Goal: Task Accomplishment & Management: Manage account settings

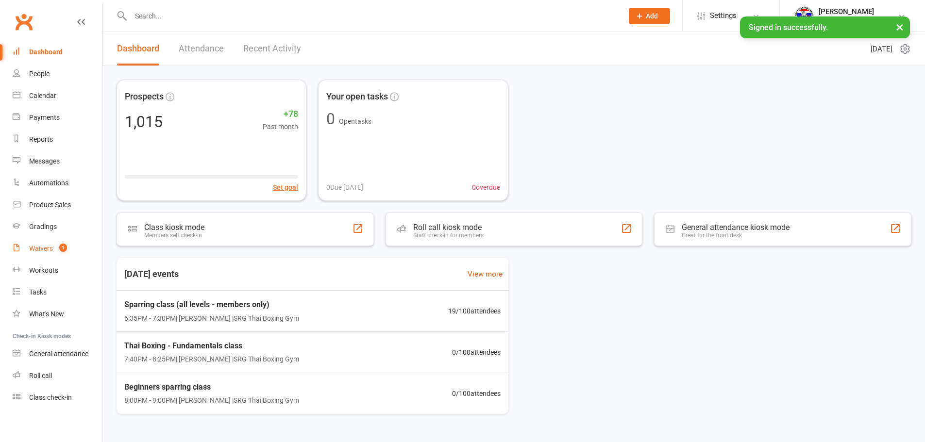
click at [61, 255] on link "Waivers 1" at bounding box center [58, 249] width 90 height 22
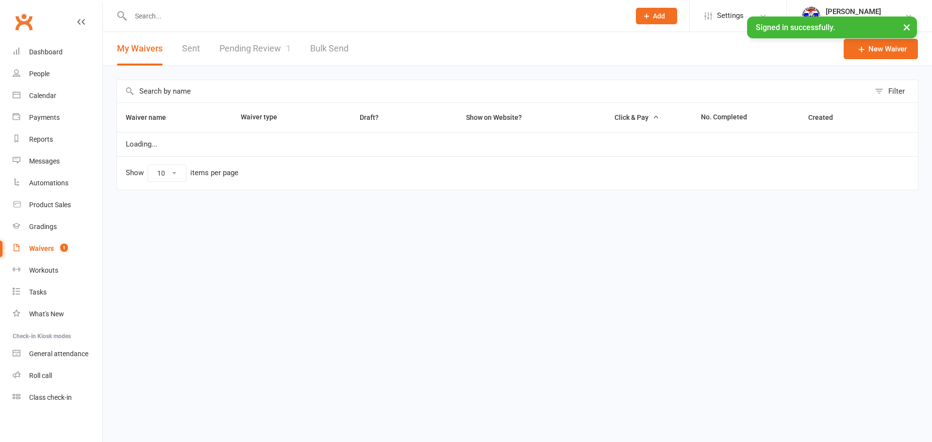
click at [267, 61] on link "Pending Review 1" at bounding box center [254, 49] width 71 height 34
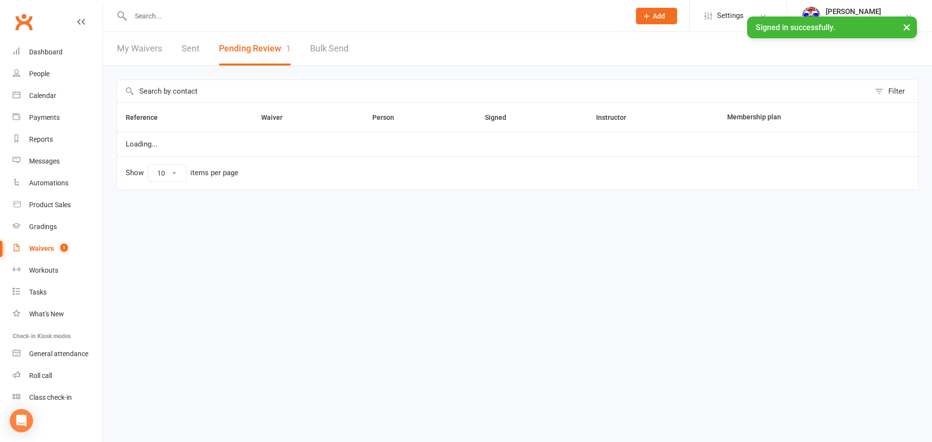
select select "100"
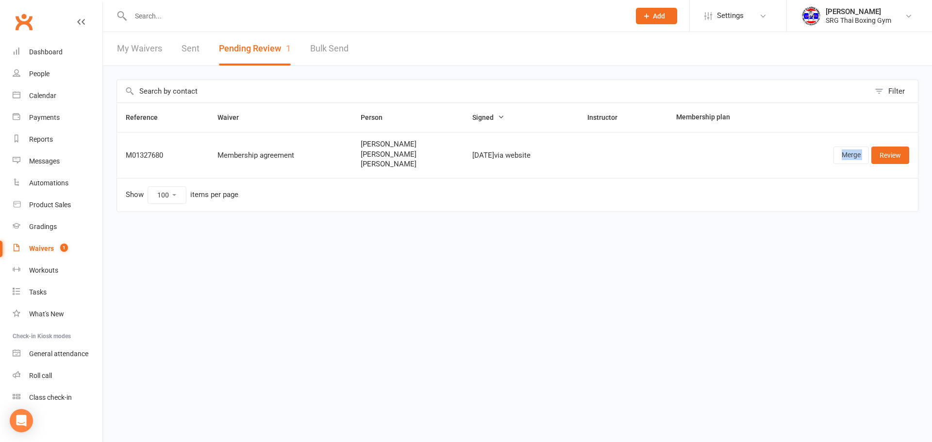
drag, startPoint x: 870, startPoint y: 157, endPoint x: 842, endPoint y: 156, distance: 28.2
click at [832, 161] on div "Merge Review" at bounding box center [847, 155] width 124 height 17
click at [842, 156] on link "Merge" at bounding box center [851, 155] width 35 height 17
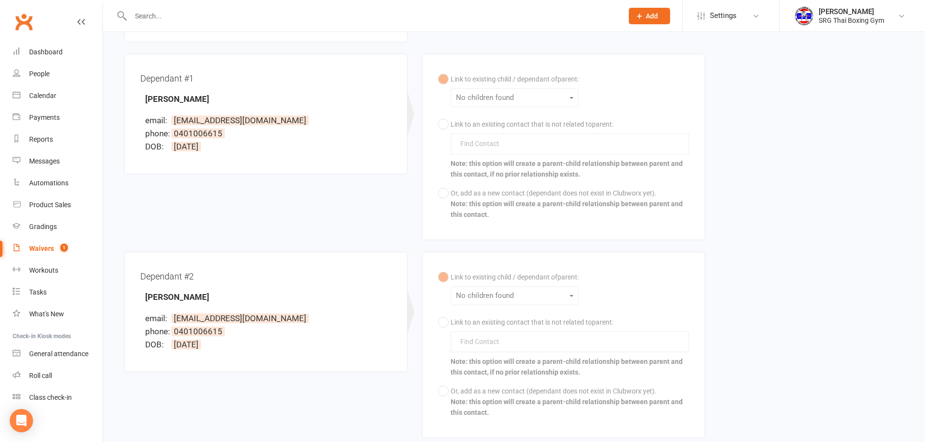
scroll to position [146, 0]
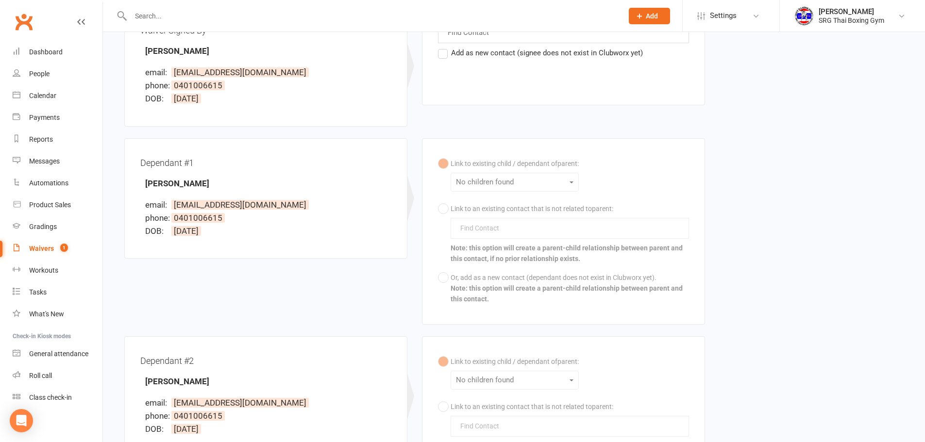
click at [522, 181] on div "Link to existing child / dependant of parent : No children found Link to an exi…" at bounding box center [563, 231] width 251 height 154
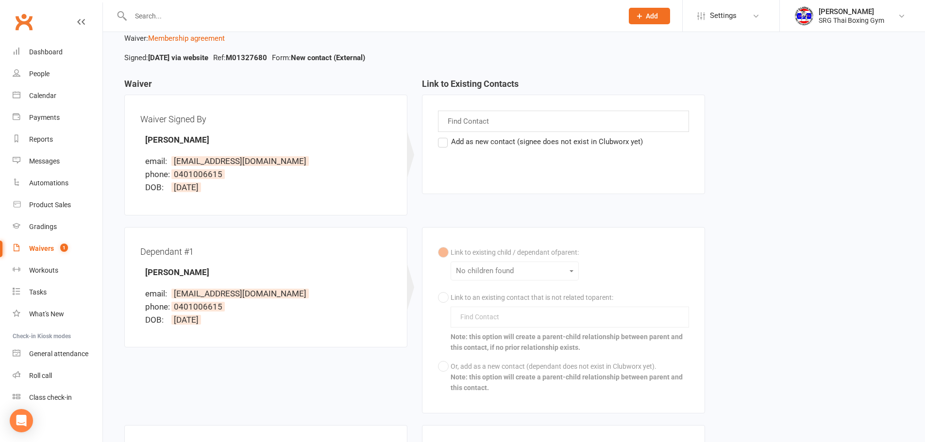
scroll to position [49, 0]
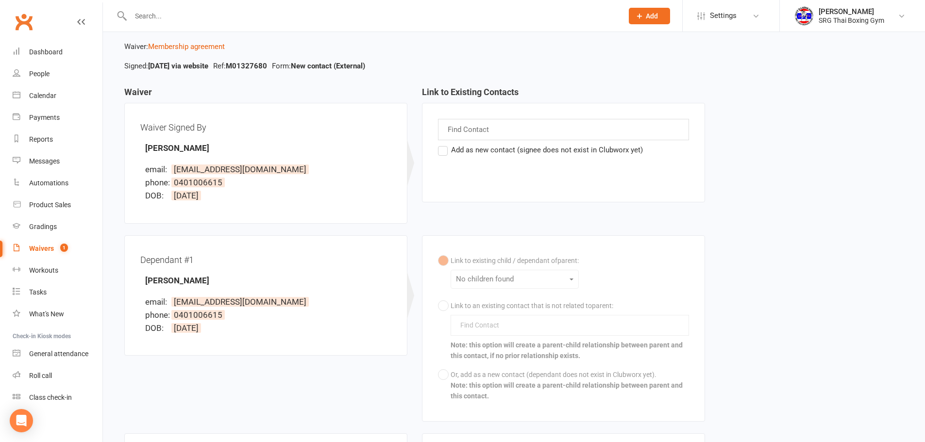
select select "100"
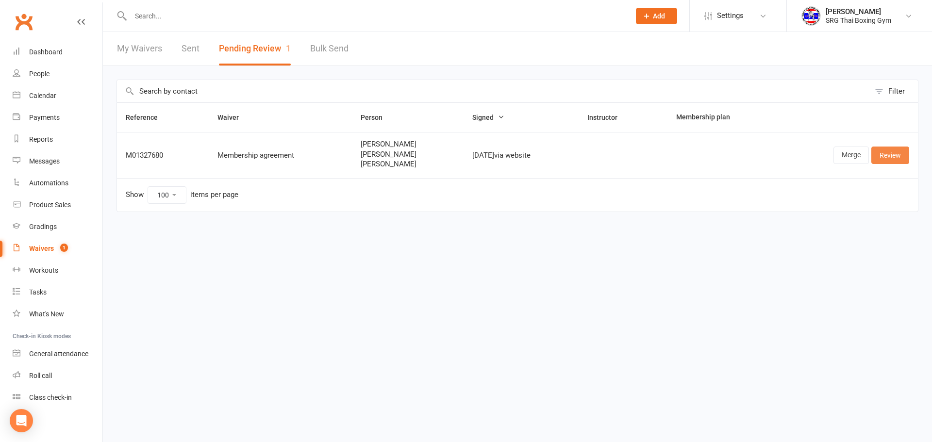
click at [894, 162] on link "Review" at bounding box center [891, 155] width 38 height 17
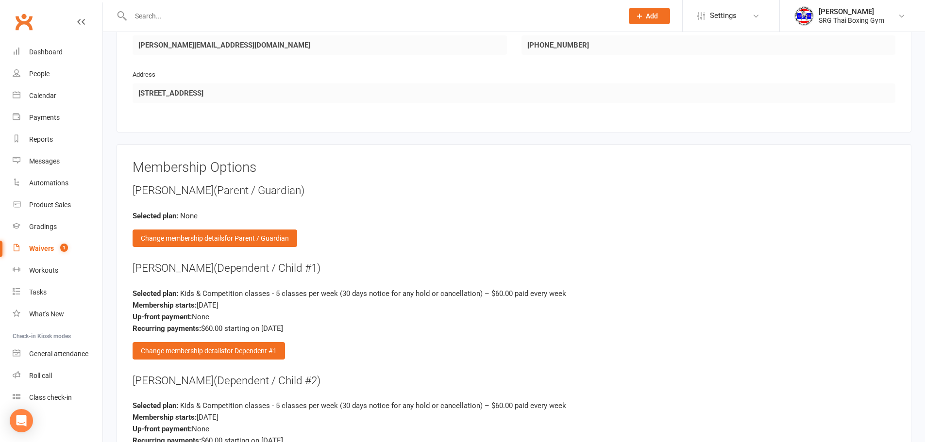
scroll to position [1360, 0]
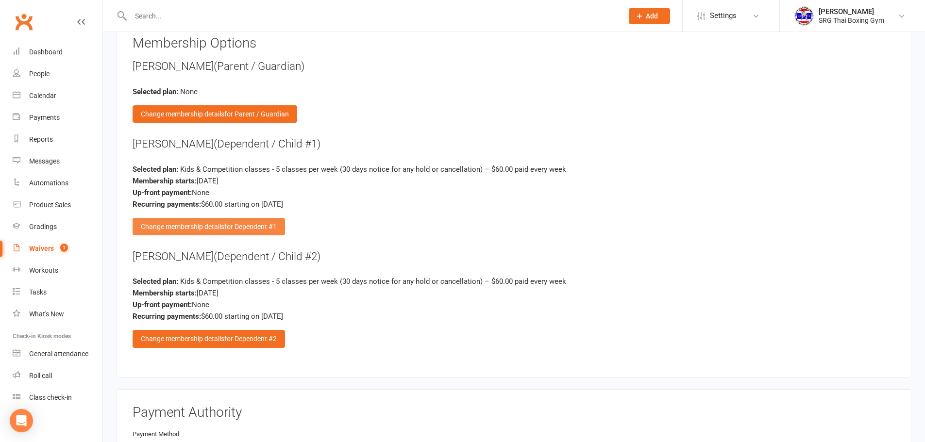
click at [266, 230] on span "for Dependent #1" at bounding box center [250, 227] width 52 height 8
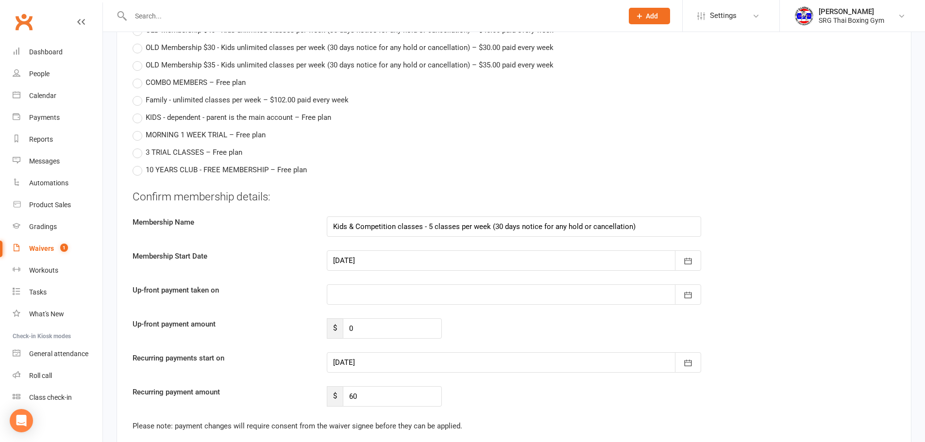
scroll to position [1651, 0]
click at [457, 360] on div at bounding box center [514, 362] width 374 height 20
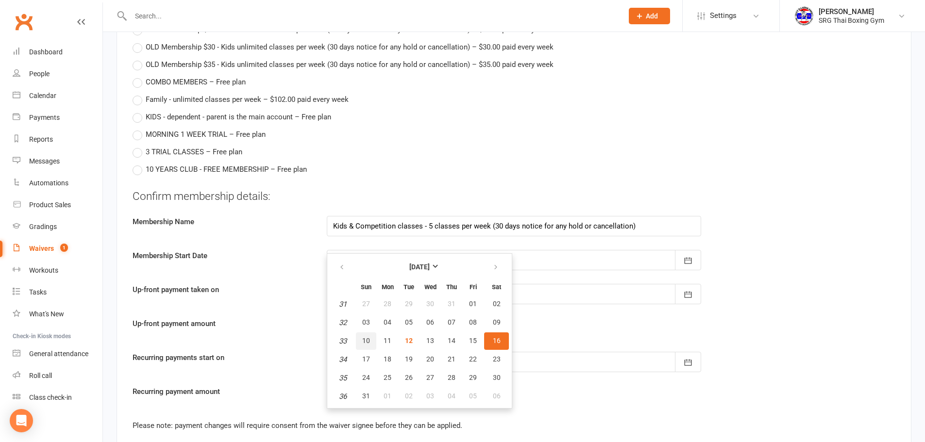
click at [373, 346] on button "10" at bounding box center [366, 341] width 20 height 17
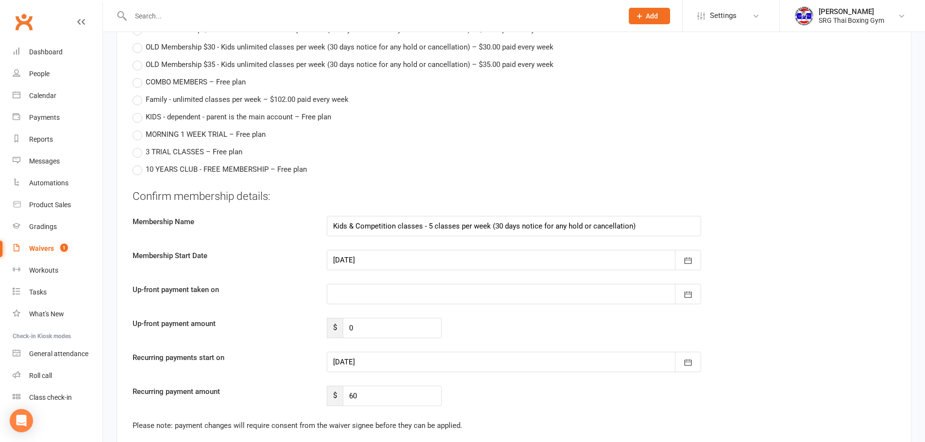
click at [428, 363] on div at bounding box center [514, 362] width 374 height 20
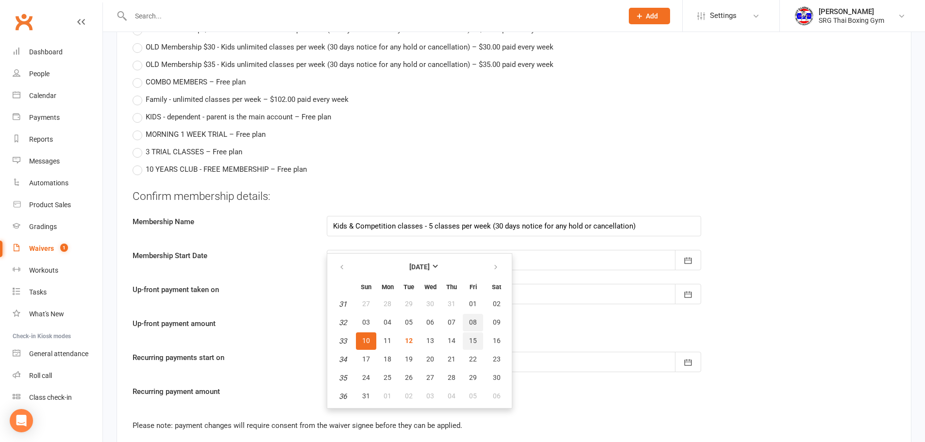
drag, startPoint x: 476, startPoint y: 332, endPoint x: 476, endPoint y: 343, distance: 11.7
click at [476, 343] on tbody "31 27 28 29 30 31 01 02 32 03 04 05 06 07 08 09 33 10 11 12 13 14 15 16 34 17 1…" at bounding box center [419, 351] width 179 height 110
click at [476, 343] on span "15" at bounding box center [473, 341] width 8 height 8
type input "[DATE]"
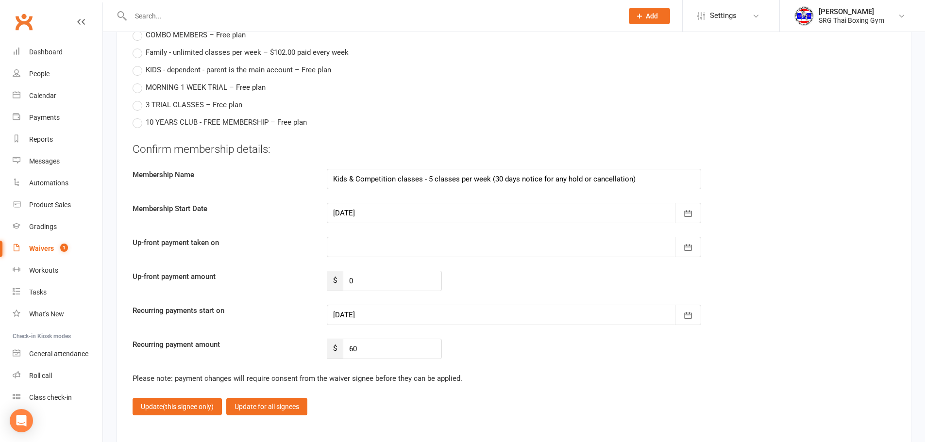
scroll to position [1700, 0]
click at [468, 195] on div "Confirm membership details: Membership Name Kids & Competition classes - 5 clas…" at bounding box center [514, 249] width 763 height 218
click at [462, 208] on div at bounding box center [514, 212] width 374 height 20
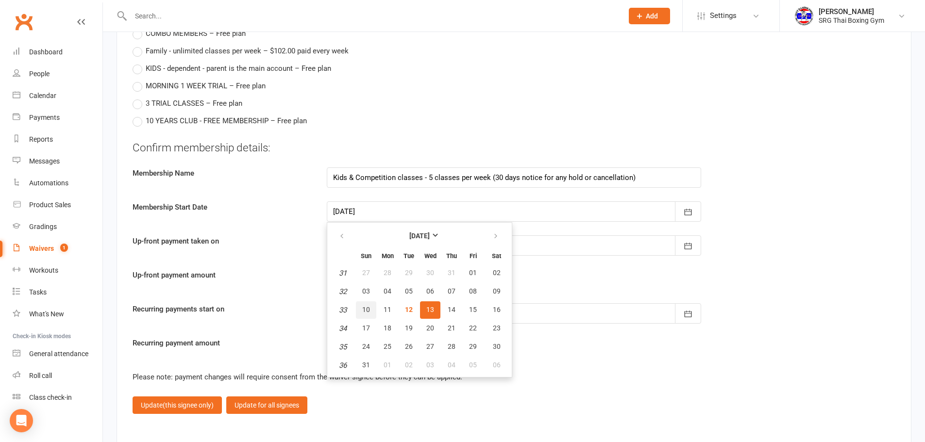
click at [376, 312] on button "10" at bounding box center [366, 310] width 20 height 17
type input "[DATE]"
click at [392, 303] on div at bounding box center [514, 313] width 374 height 20
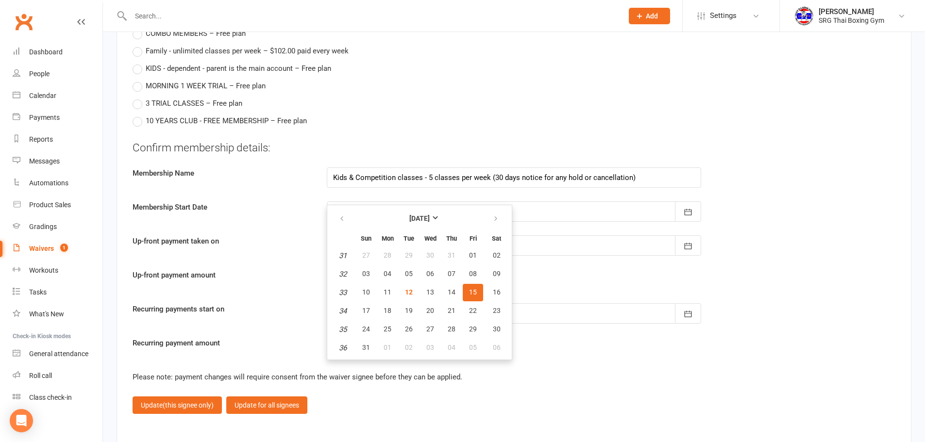
click at [476, 290] on span "15" at bounding box center [473, 292] width 8 height 8
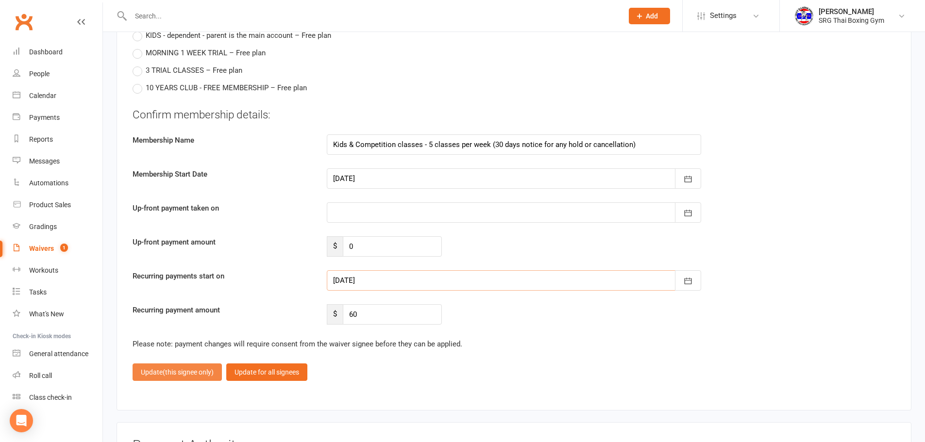
scroll to position [1748, 0]
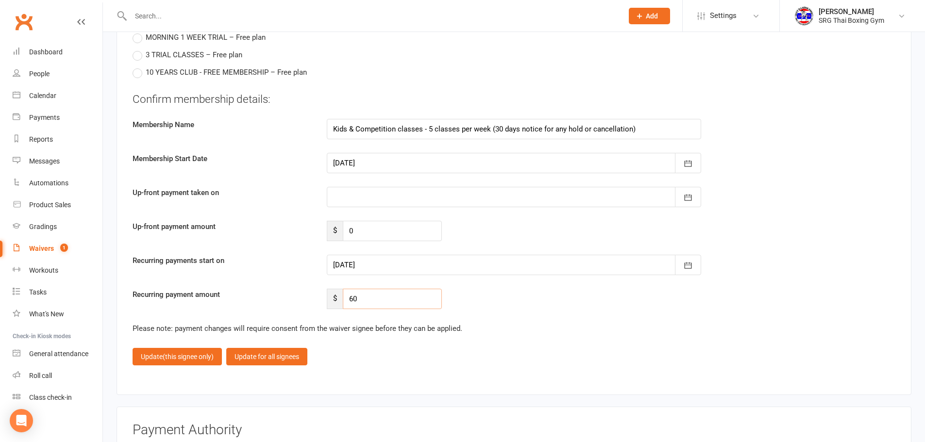
click at [407, 304] on input "60" at bounding box center [392, 299] width 99 height 20
type input "6"
type input "54"
click at [166, 362] on button "Update (this signee only)" at bounding box center [177, 356] width 89 height 17
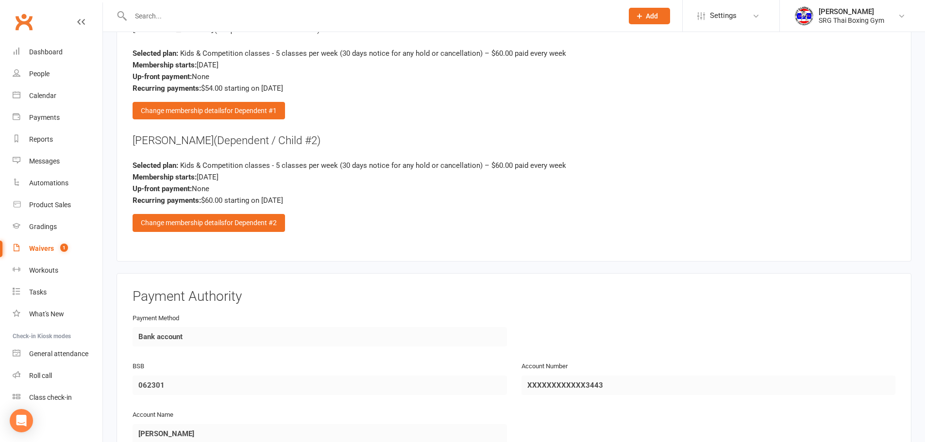
scroll to position [1362, 0]
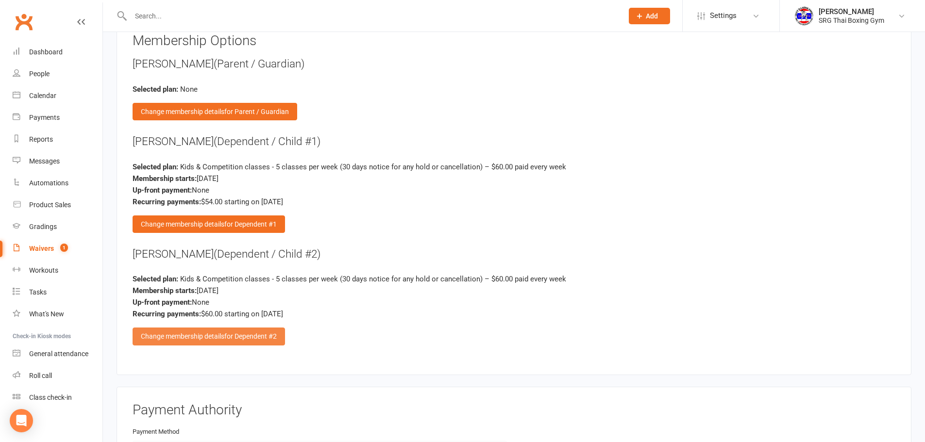
click at [235, 335] on span "for Dependent #2" at bounding box center [250, 337] width 52 height 8
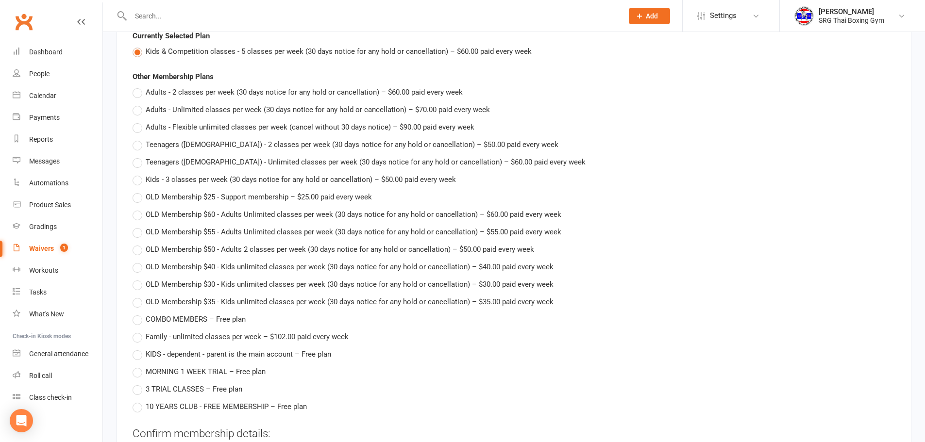
scroll to position [1556, 0]
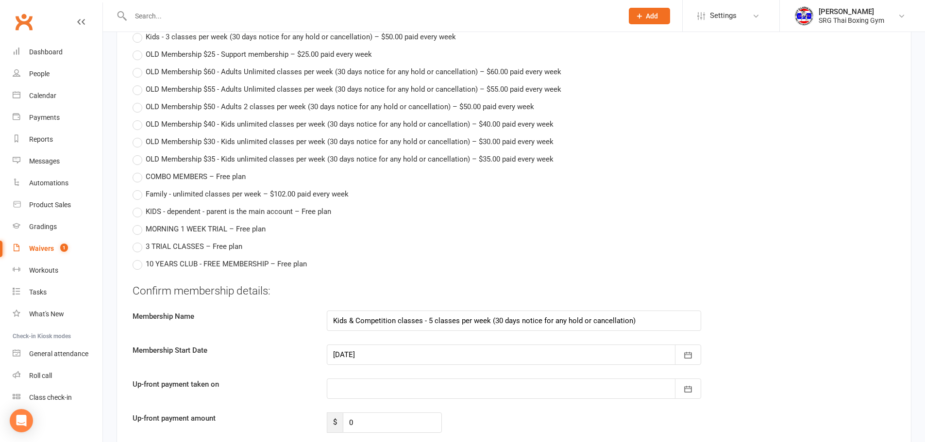
click at [513, 355] on div at bounding box center [514, 355] width 374 height 20
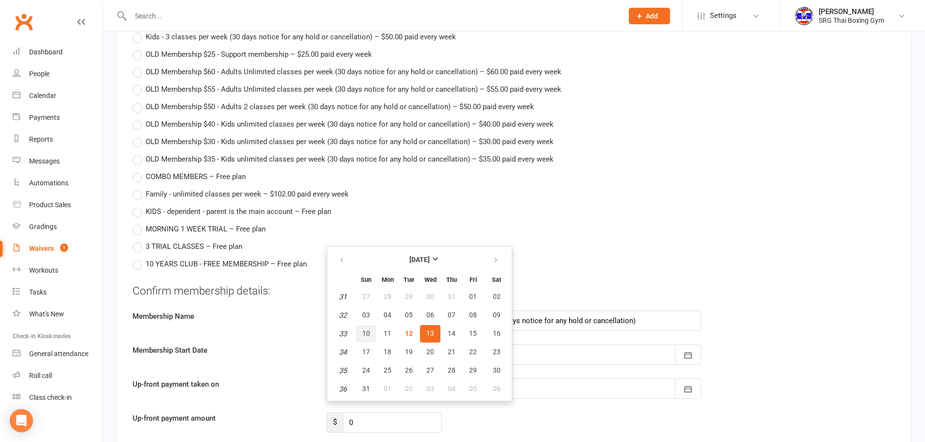
click at [371, 334] on button "10" at bounding box center [366, 333] width 20 height 17
type input "[DATE]"
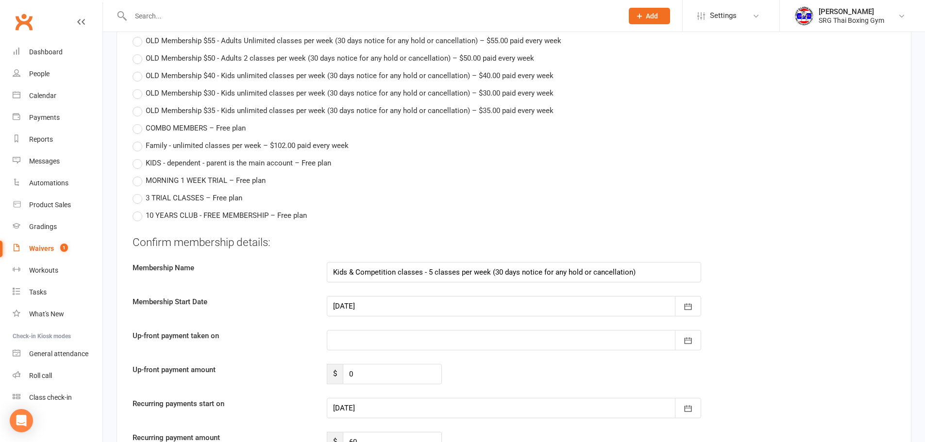
click at [420, 404] on div at bounding box center [514, 408] width 374 height 20
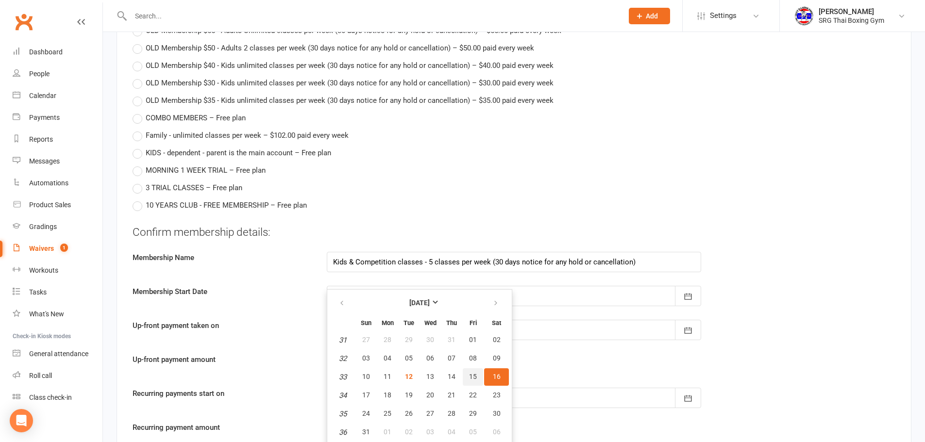
click at [470, 373] on span "15" at bounding box center [473, 377] width 8 height 8
type input "[DATE]"
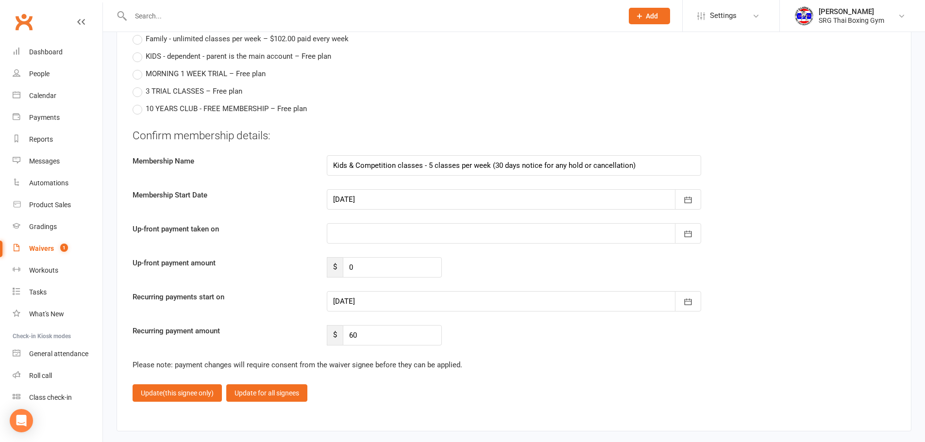
scroll to position [1712, 0]
click at [423, 333] on input "60" at bounding box center [392, 335] width 99 height 20
type input "54"
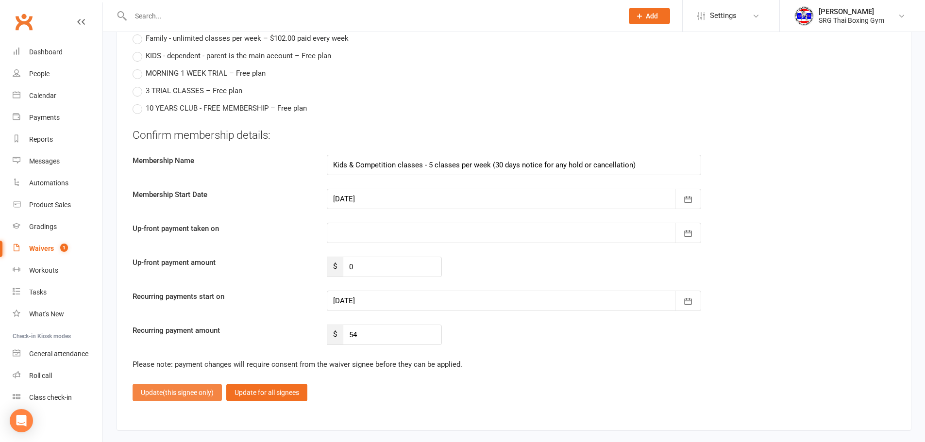
click at [199, 391] on span "(this signee only)" at bounding box center [188, 393] width 51 height 8
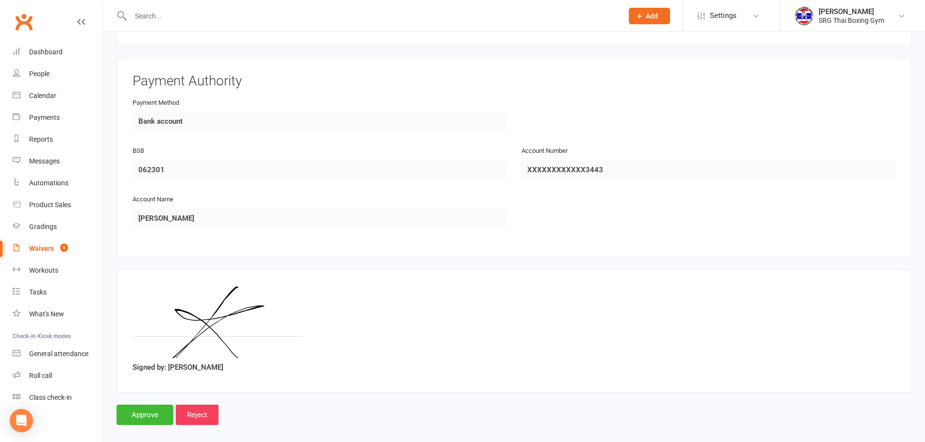
scroll to position [1702, 0]
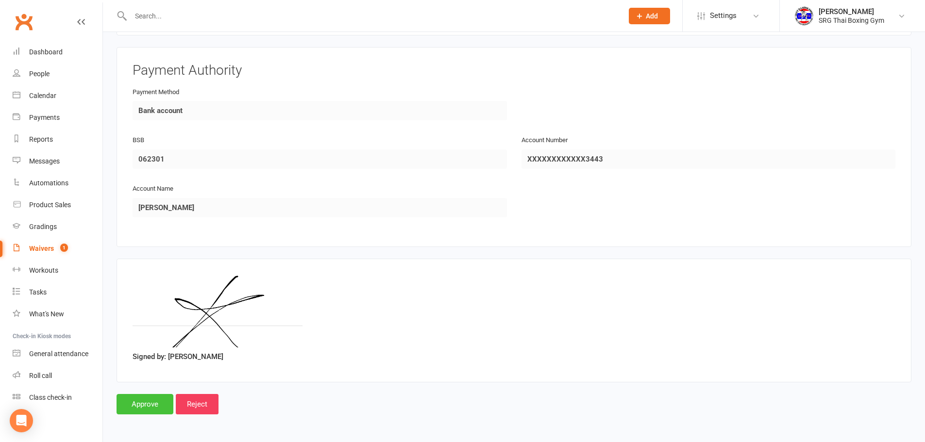
click at [153, 401] on input "Approve" at bounding box center [145, 404] width 57 height 20
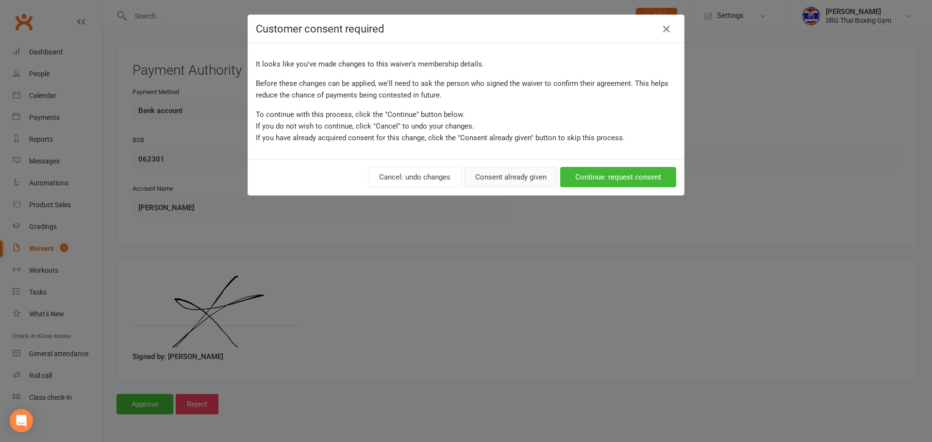
click at [500, 168] on button "Consent already given" at bounding box center [511, 177] width 94 height 20
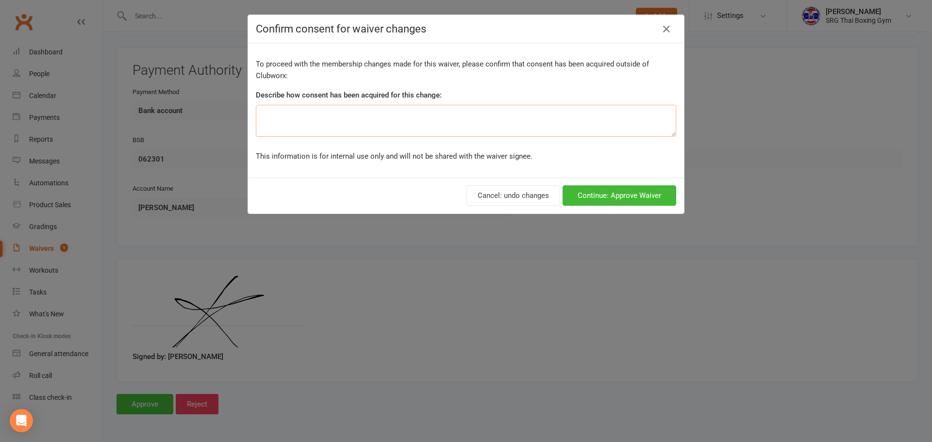
click at [471, 124] on textarea at bounding box center [466, 121] width 421 height 32
type textarea "I"
type textarea "Signed up at reception"
click at [651, 186] on button "Continue: Approve Waiver" at bounding box center [620, 195] width 114 height 20
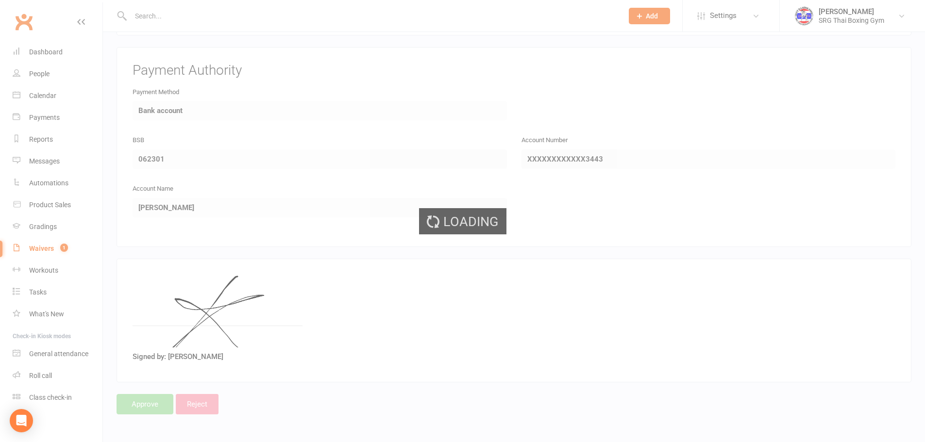
select select "100"
